Goal: Transaction & Acquisition: Download file/media

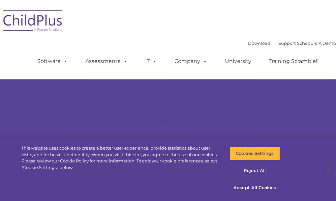
select select "MEDIUM"
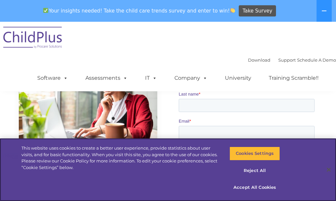
scroll to position [539, 0]
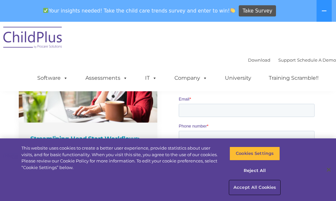
click at [256, 186] on button "Accept All Cookies" at bounding box center [254, 187] width 50 height 14
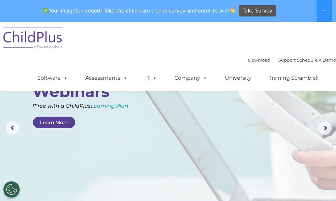
scroll to position [0, 0]
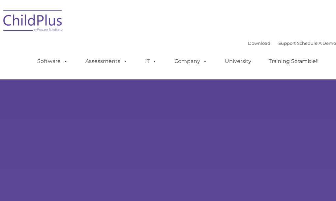
type input ""
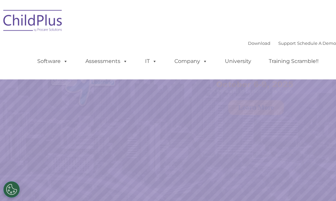
select select "MEDIUM"
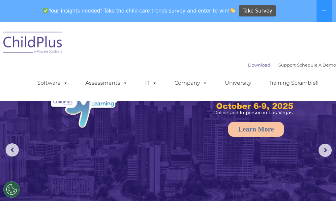
click at [248, 64] on link "Download" at bounding box center [259, 64] width 22 height 5
